Goal: Information Seeking & Learning: Learn about a topic

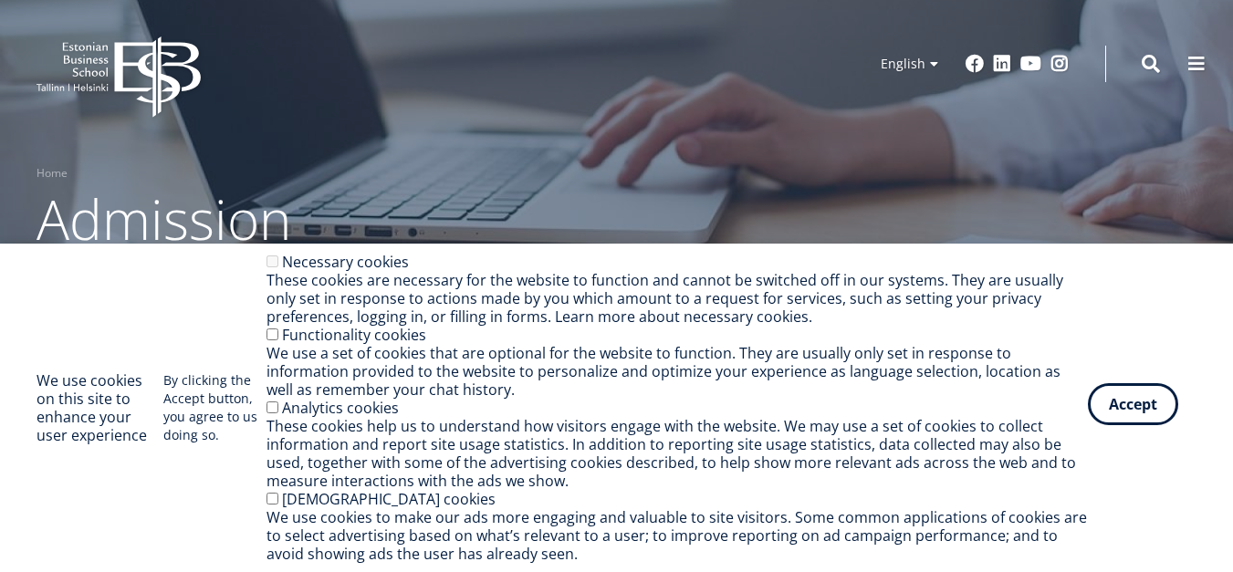
click at [1138, 413] on button "Accept" at bounding box center [1133, 404] width 90 height 42
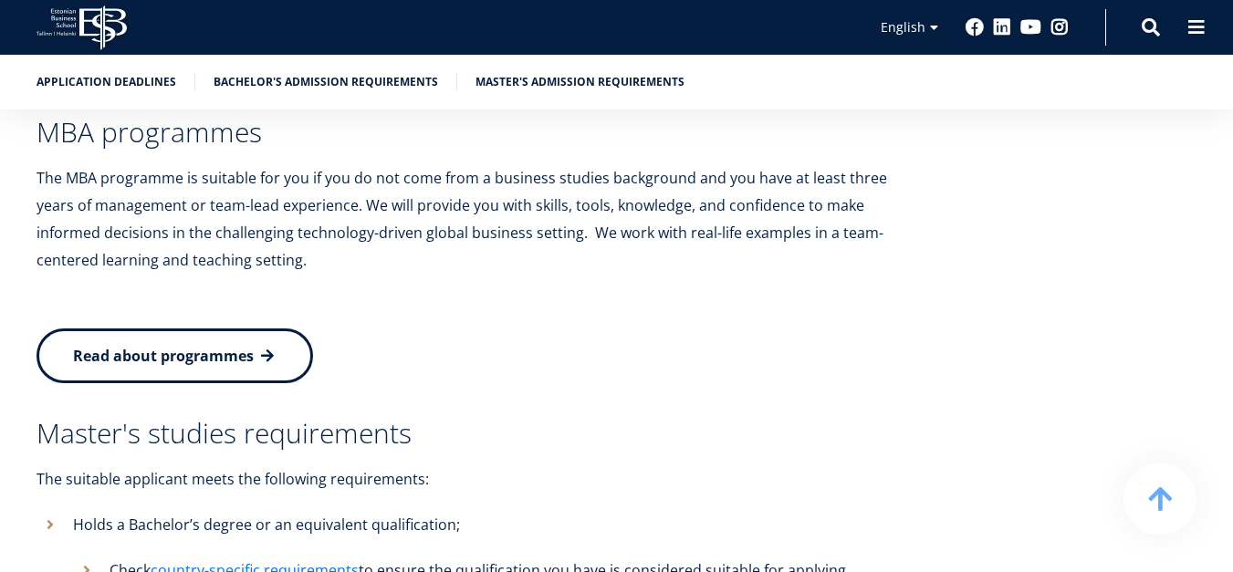
scroll to position [3691, 0]
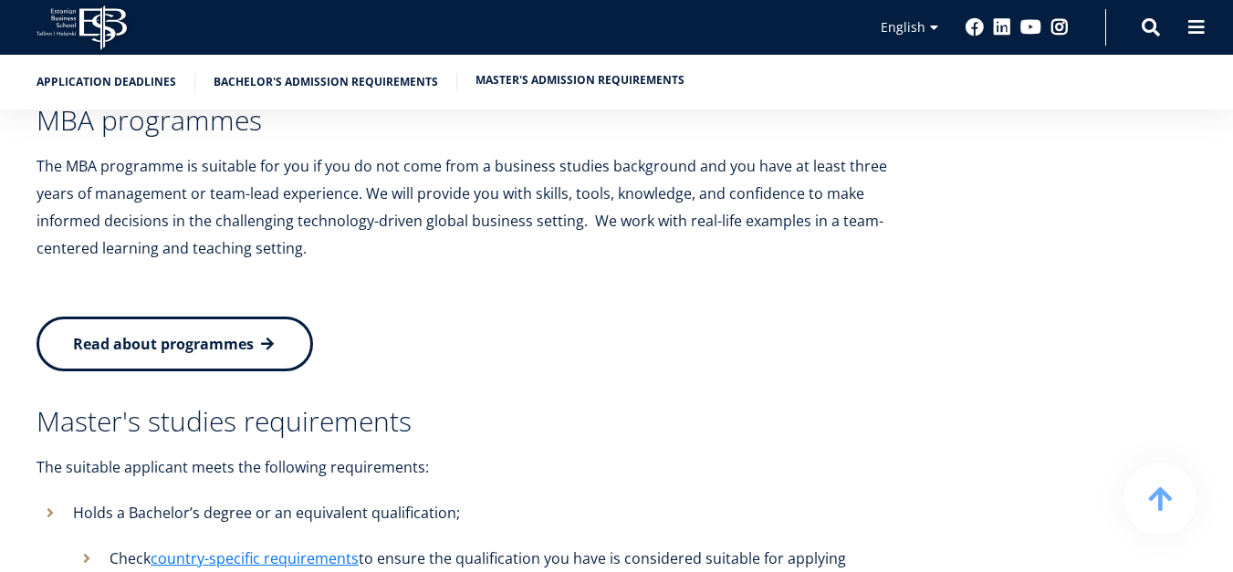
click at [522, 85] on link "Master's admission requirements" at bounding box center [580, 80] width 209 height 18
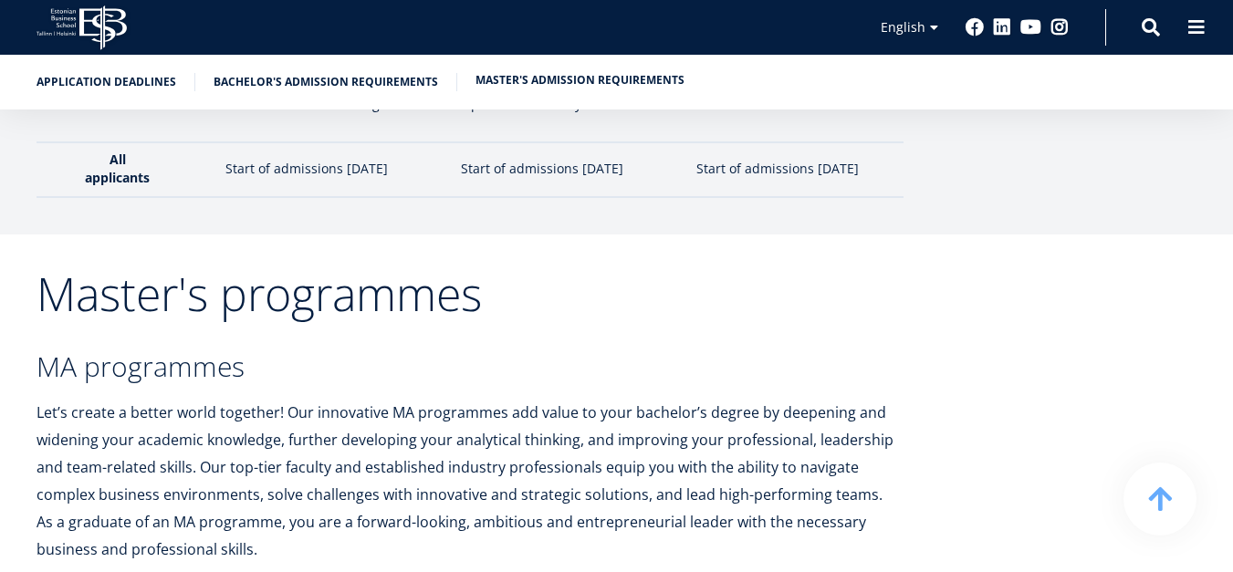
click at [561, 77] on link "Master's admission requirements" at bounding box center [580, 80] width 209 height 18
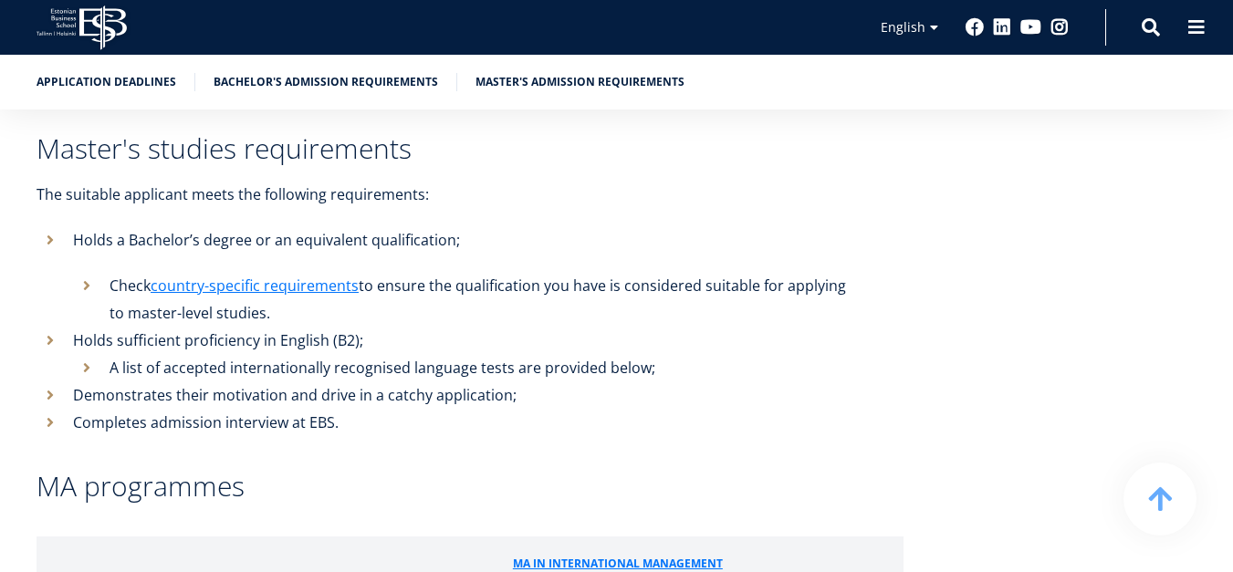
scroll to position [3952, 0]
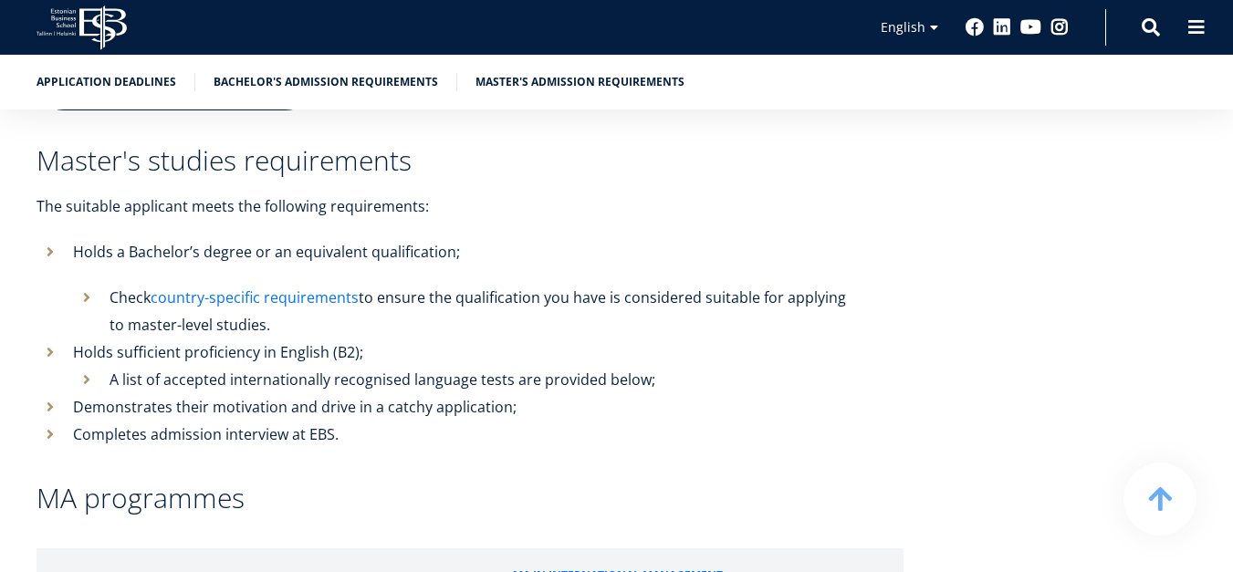
click at [307, 284] on link "country-specific requirements" at bounding box center [255, 297] width 208 height 27
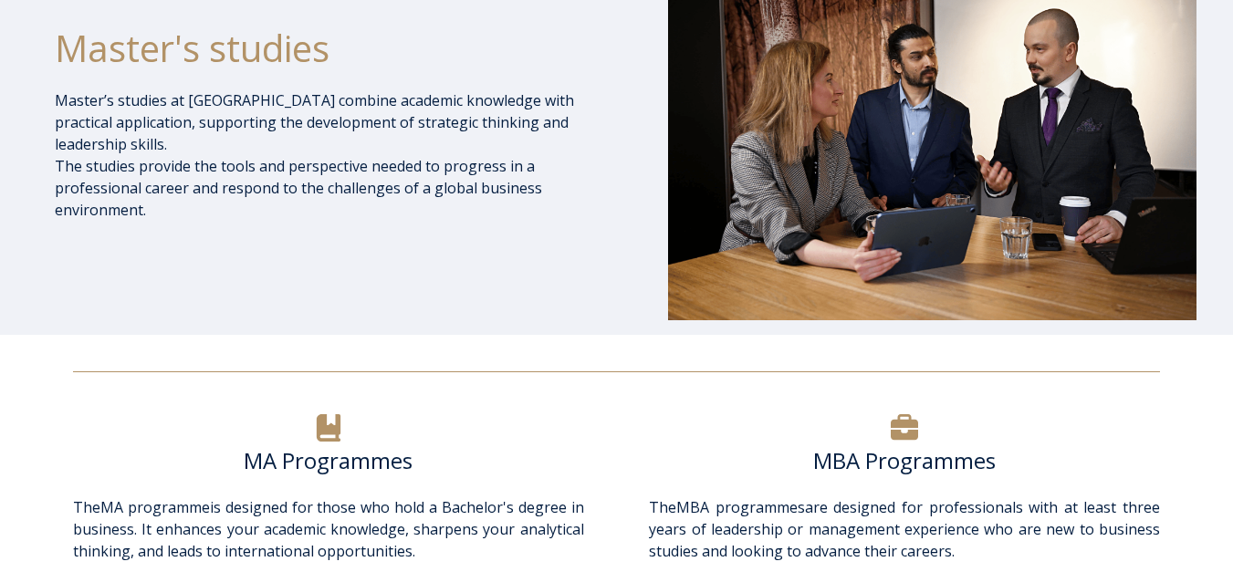
scroll to position [251, 0]
